Goal: Navigation & Orientation: Find specific page/section

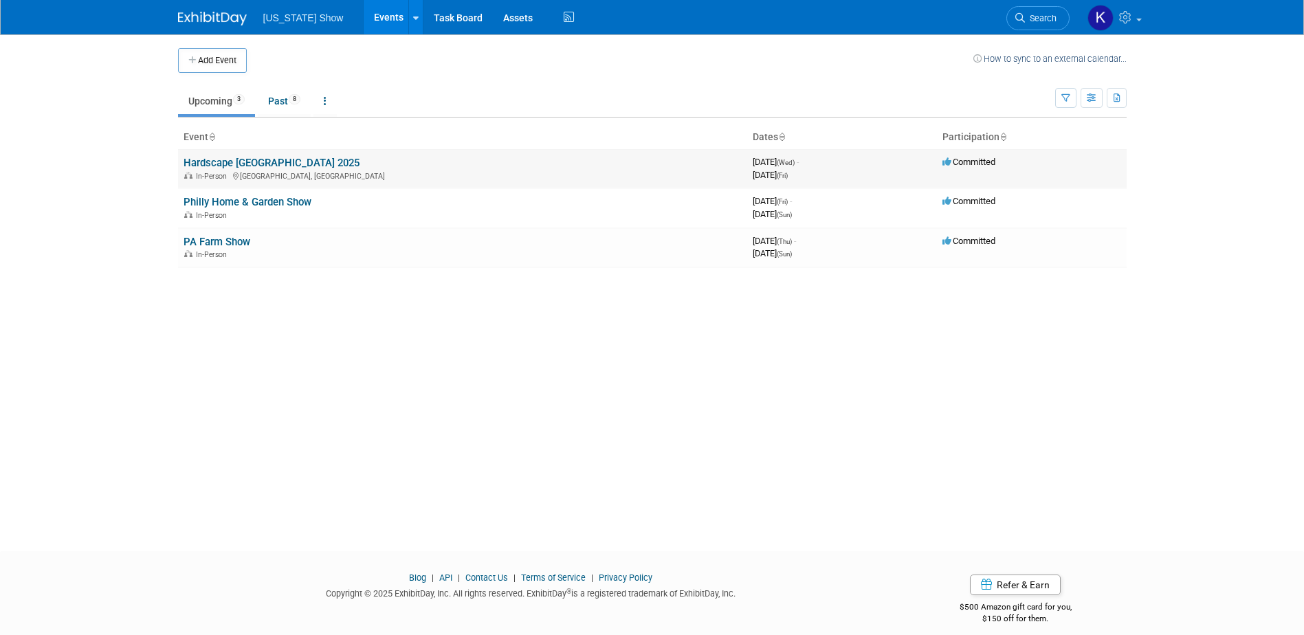
click at [254, 162] on link "Hardscape [GEOGRAPHIC_DATA] 2025" at bounding box center [272, 163] width 176 height 12
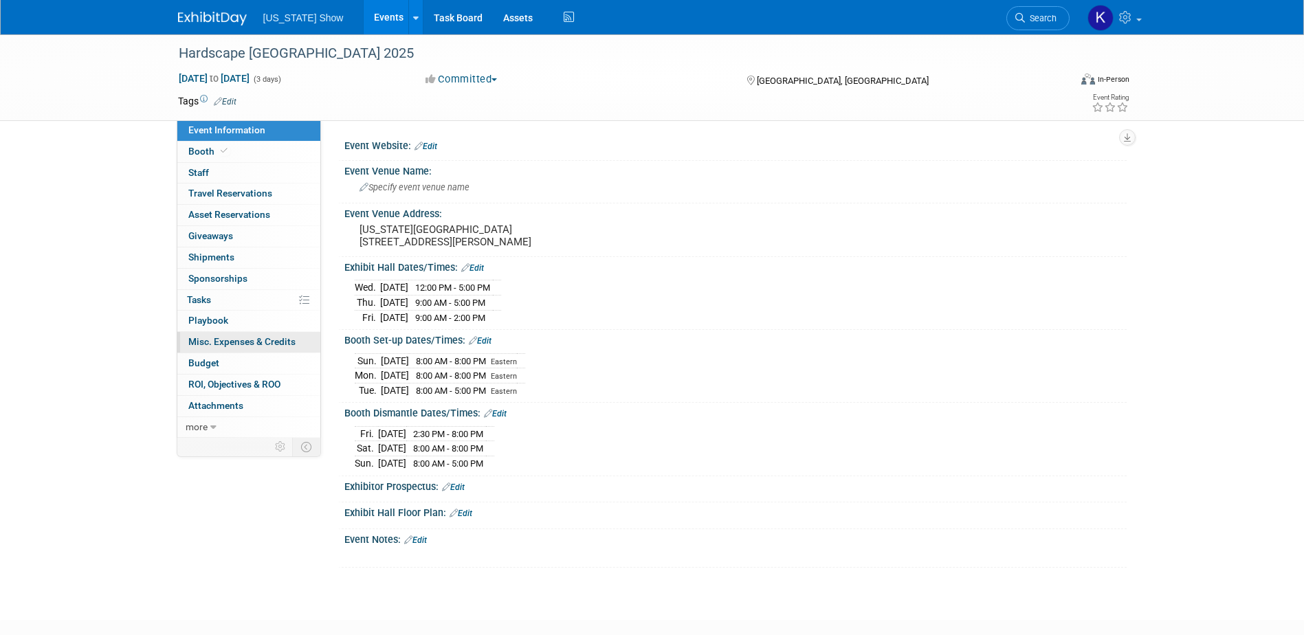
click at [221, 342] on span "Misc. Expenses & Credits 0" at bounding box center [241, 341] width 107 height 11
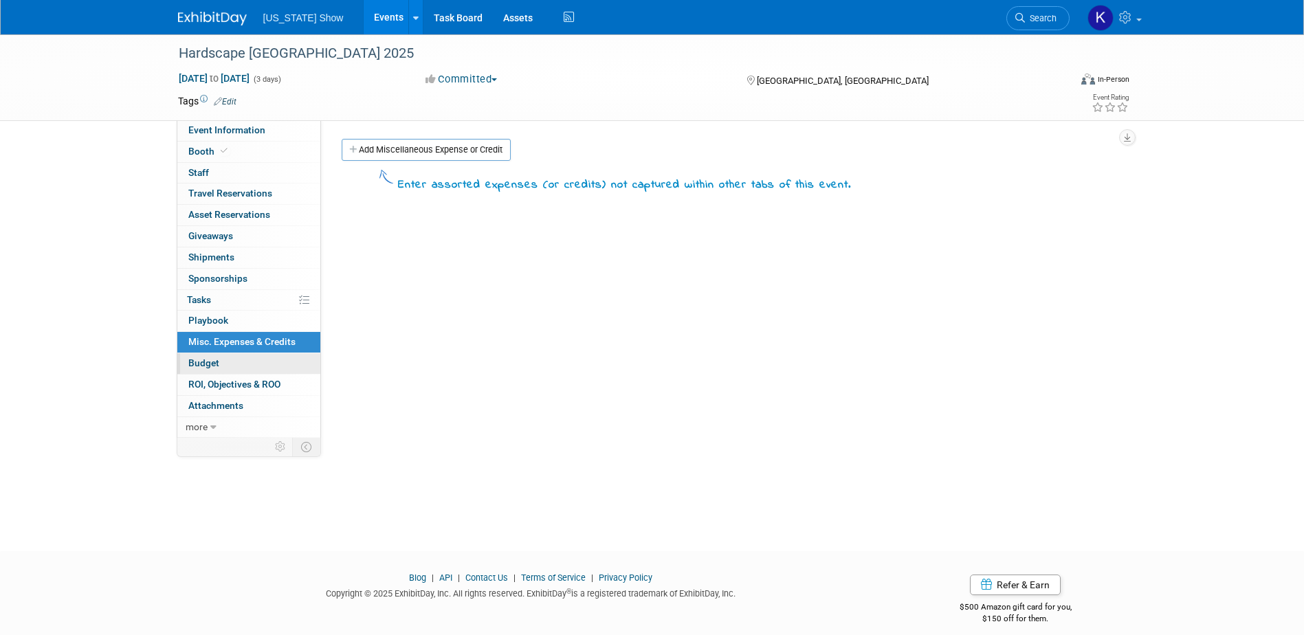
click at [213, 363] on span "Budget" at bounding box center [203, 363] width 31 height 11
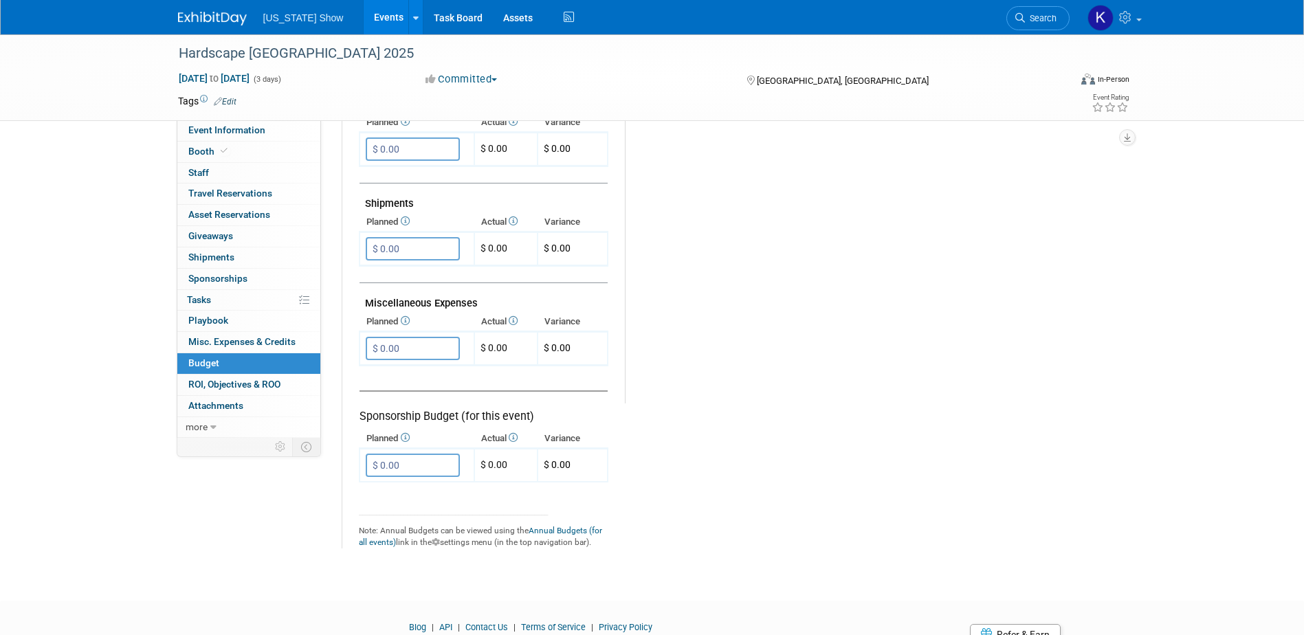
scroll to position [758, 0]
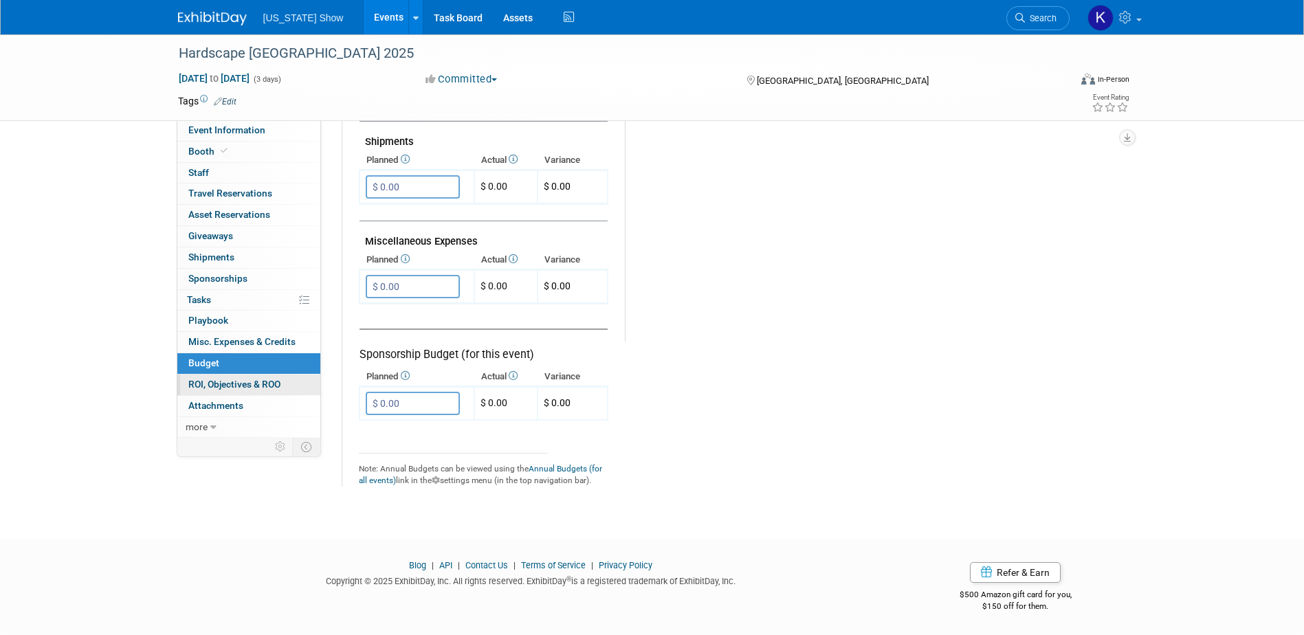
click at [241, 384] on span "ROI, Objectives & ROO 0" at bounding box center [234, 384] width 92 height 11
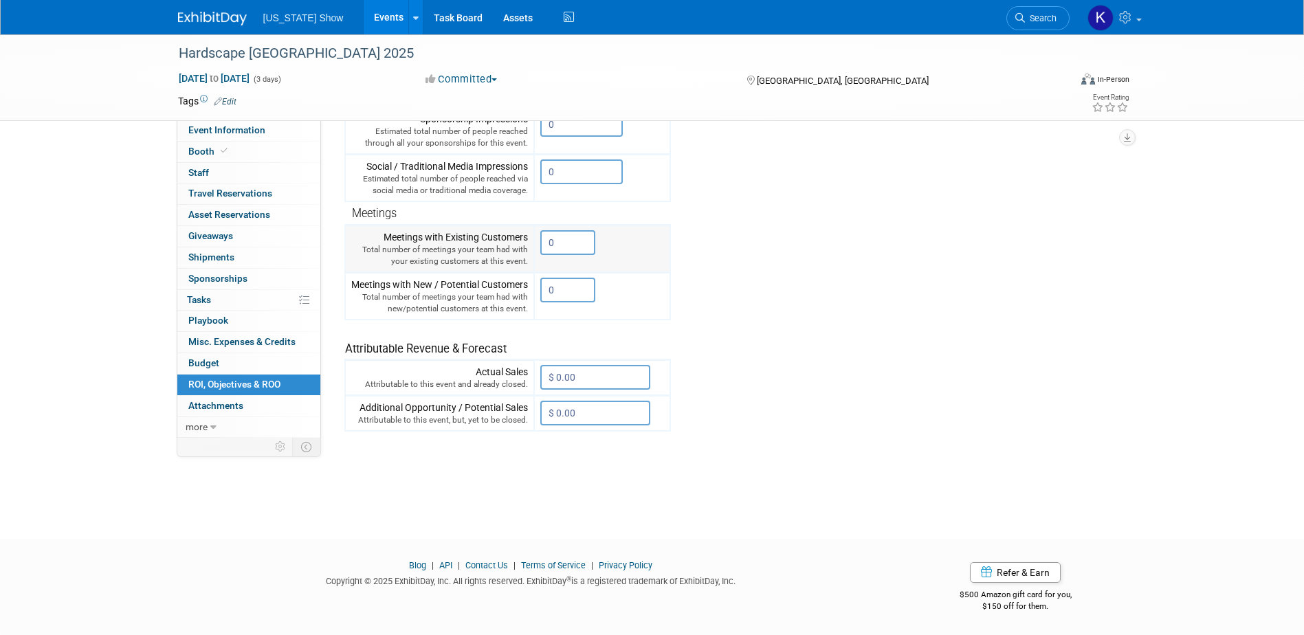
scroll to position [0, 0]
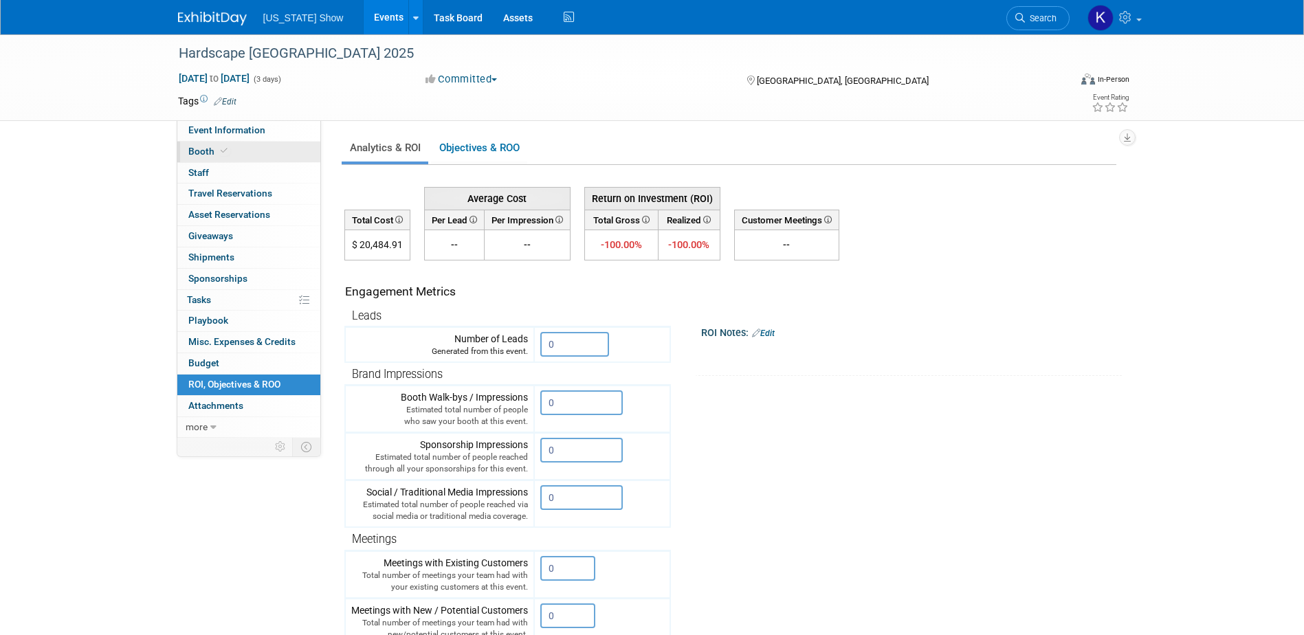
click at [216, 149] on span "Booth" at bounding box center [209, 151] width 42 height 11
